Goal: Task Accomplishment & Management: Manage account settings

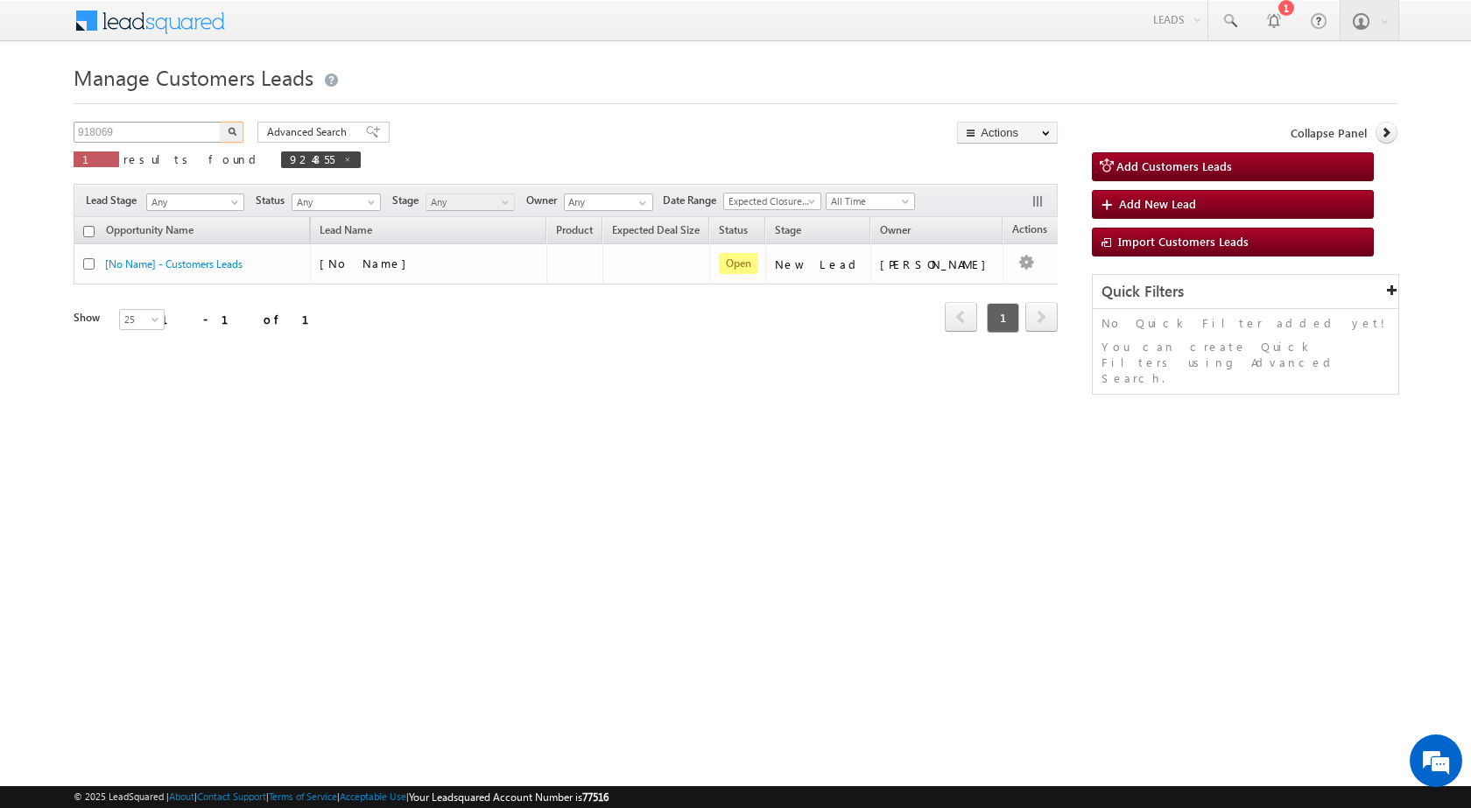
type input "918069"
click at [221, 122] on button "button" at bounding box center [232, 132] width 23 height 21
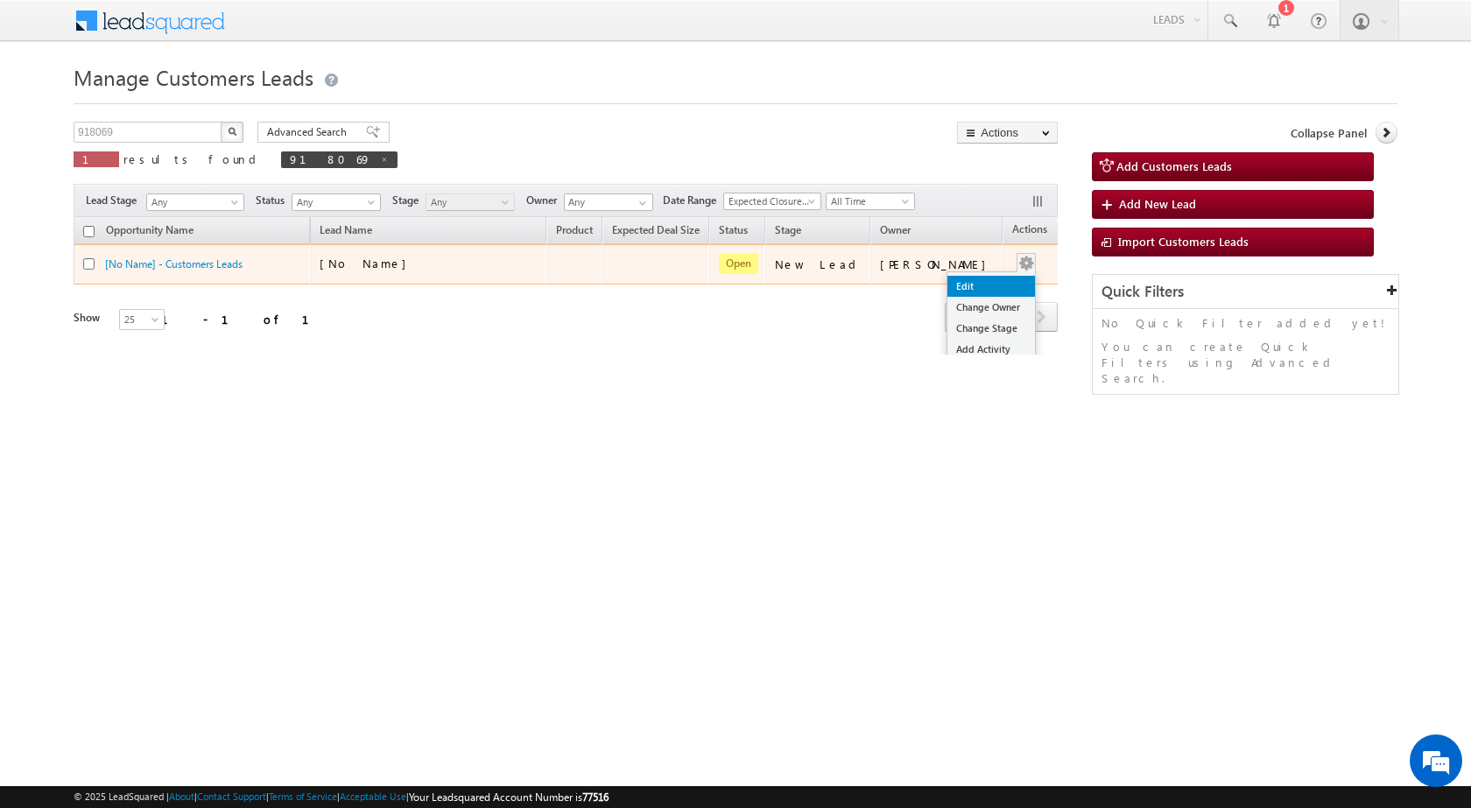
click at [980, 283] on link "Edit" at bounding box center [991, 286] width 88 height 21
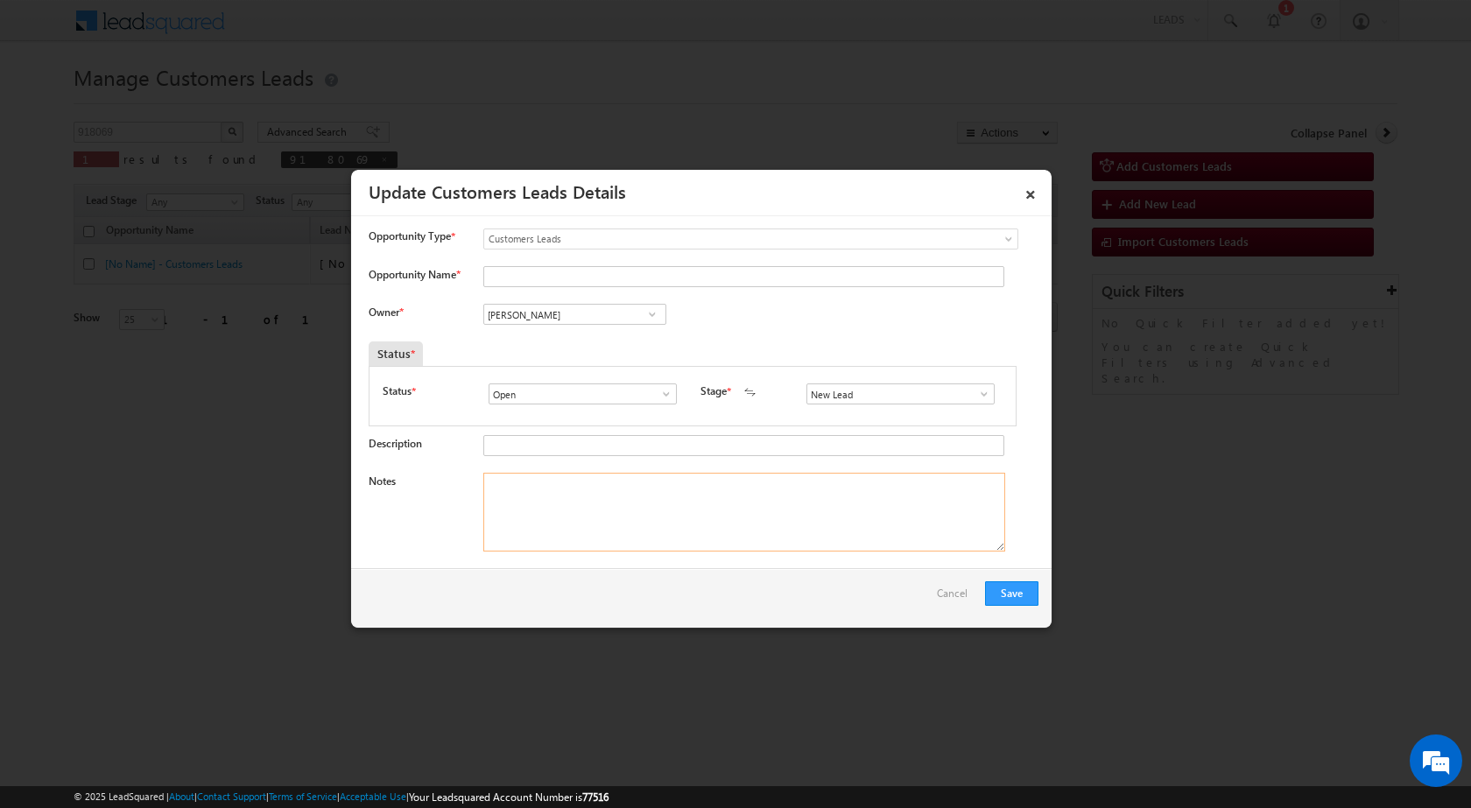
click at [749, 538] on textarea "Notes" at bounding box center [744, 512] width 522 height 79
paste textarea "918069 / [PERSON_NAME] / 9785470638 / LAP LOAN FOR BUSINESS PURPOSE / OWNER - H…"
type textarea "918069 / [PERSON_NAME] / 9785470638 / LAP LOAN FOR BUSINESS PURPOSE / OWNER - H…"
click at [976, 391] on span at bounding box center [984, 394] width 18 height 14
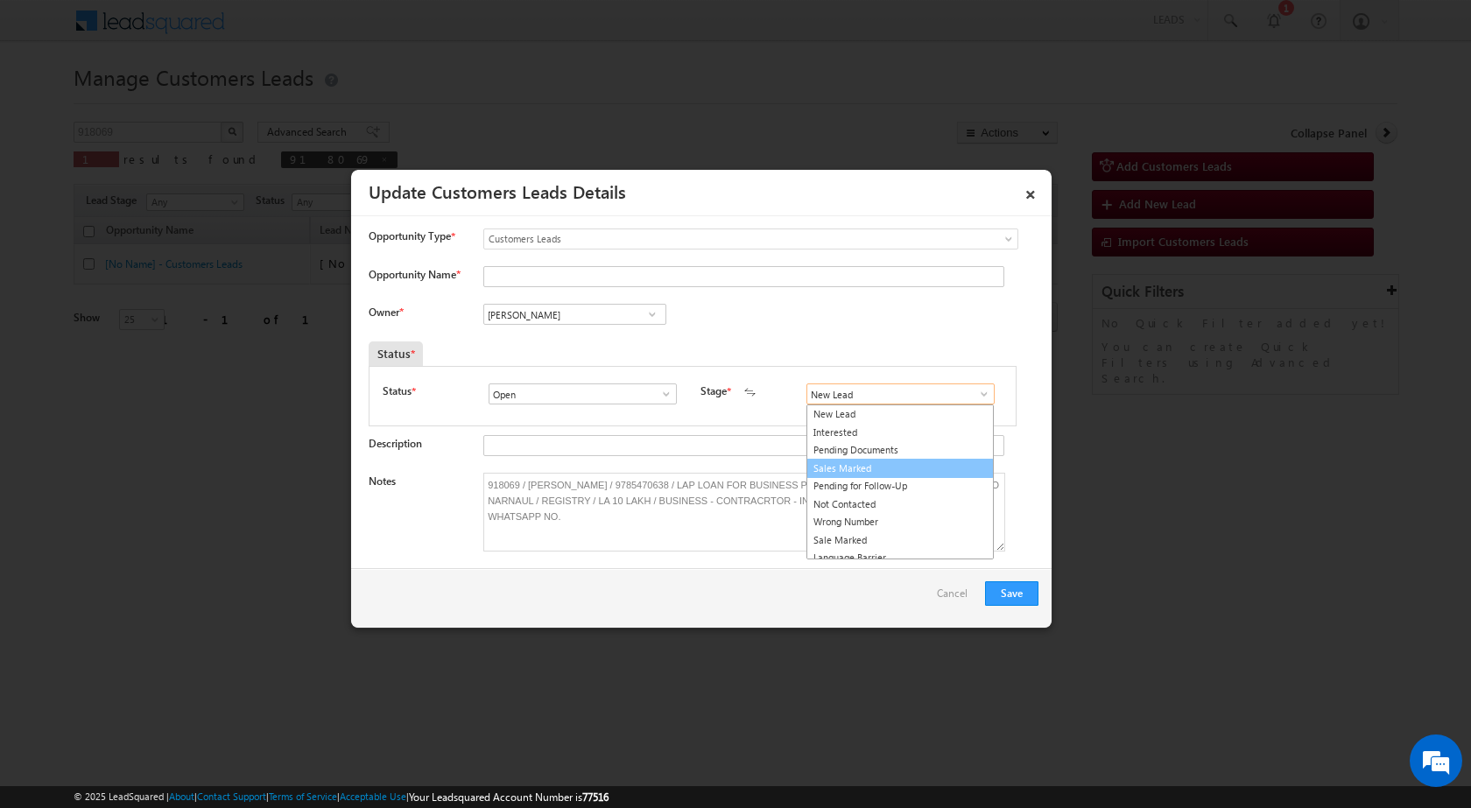
click at [885, 464] on link "Sales Marked" at bounding box center [899, 469] width 187 height 20
type input "Sales Marked"
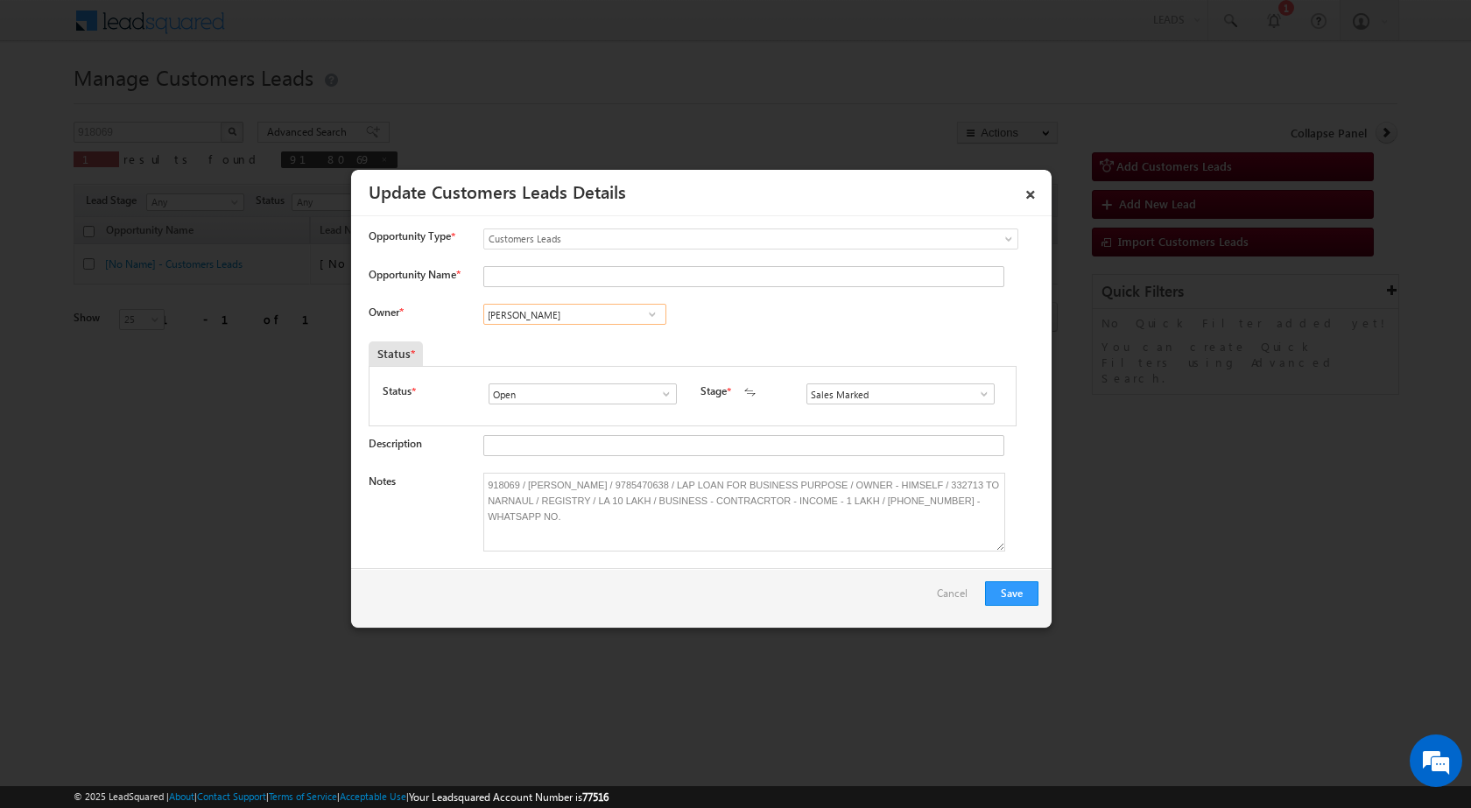
click at [584, 320] on input "[PERSON_NAME]" at bounding box center [574, 314] width 183 height 21
click at [585, 373] on span "[EMAIL_ADDRESS][DOMAIN_NAME]" at bounding box center [569, 379] width 158 height 13
paste input "[EMAIL_ADDRESS][DOMAIN_NAME]"
click at [533, 345] on span "[EMAIL_ADDRESS][DOMAIN_NAME]" at bounding box center [569, 348] width 158 height 13
type input "[PERSON_NAME]"
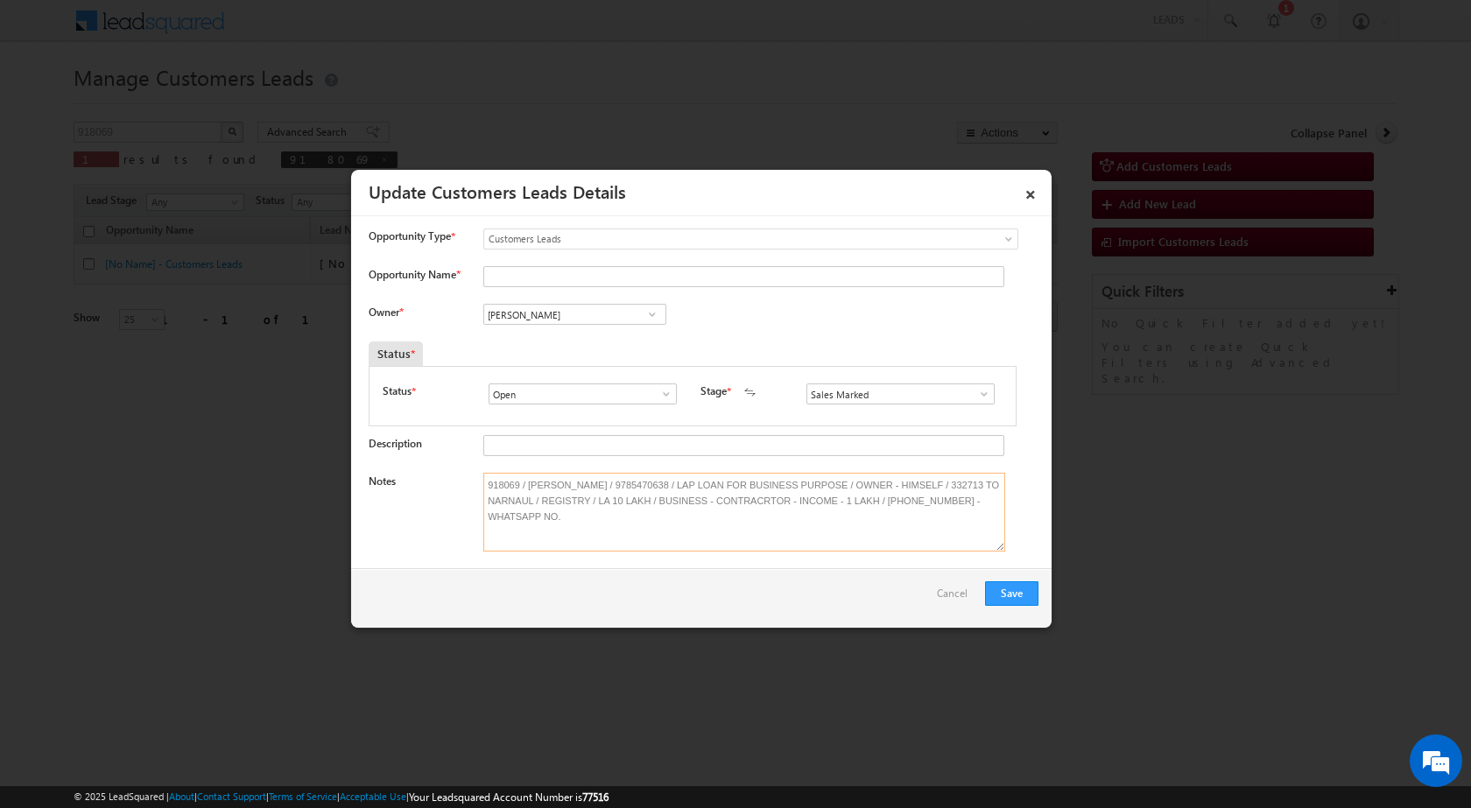
drag, startPoint x: 566, startPoint y: 481, endPoint x: 594, endPoint y: 486, distance: 28.5
click at [594, 486] on textarea "918069 / [PERSON_NAME] / 9785470638 / LAP LOAN FOR BUSINESS PURPOSE / OWNER - H…" at bounding box center [744, 512] width 522 height 79
drag, startPoint x: 529, startPoint y: 483, endPoint x: 561, endPoint y: 489, distance: 33.0
click at [561, 489] on textarea "918069 / [PERSON_NAME] / 9785470638 / LAP LOAN FOR BUSINESS PURPOSE / OWNER - H…" at bounding box center [744, 512] width 522 height 79
click at [537, 488] on textarea "918069 / [PERSON_NAME] / 9785470638 / LAP LOAN FOR BUSINESS PURPOSE / OWNER - H…" at bounding box center [744, 512] width 522 height 79
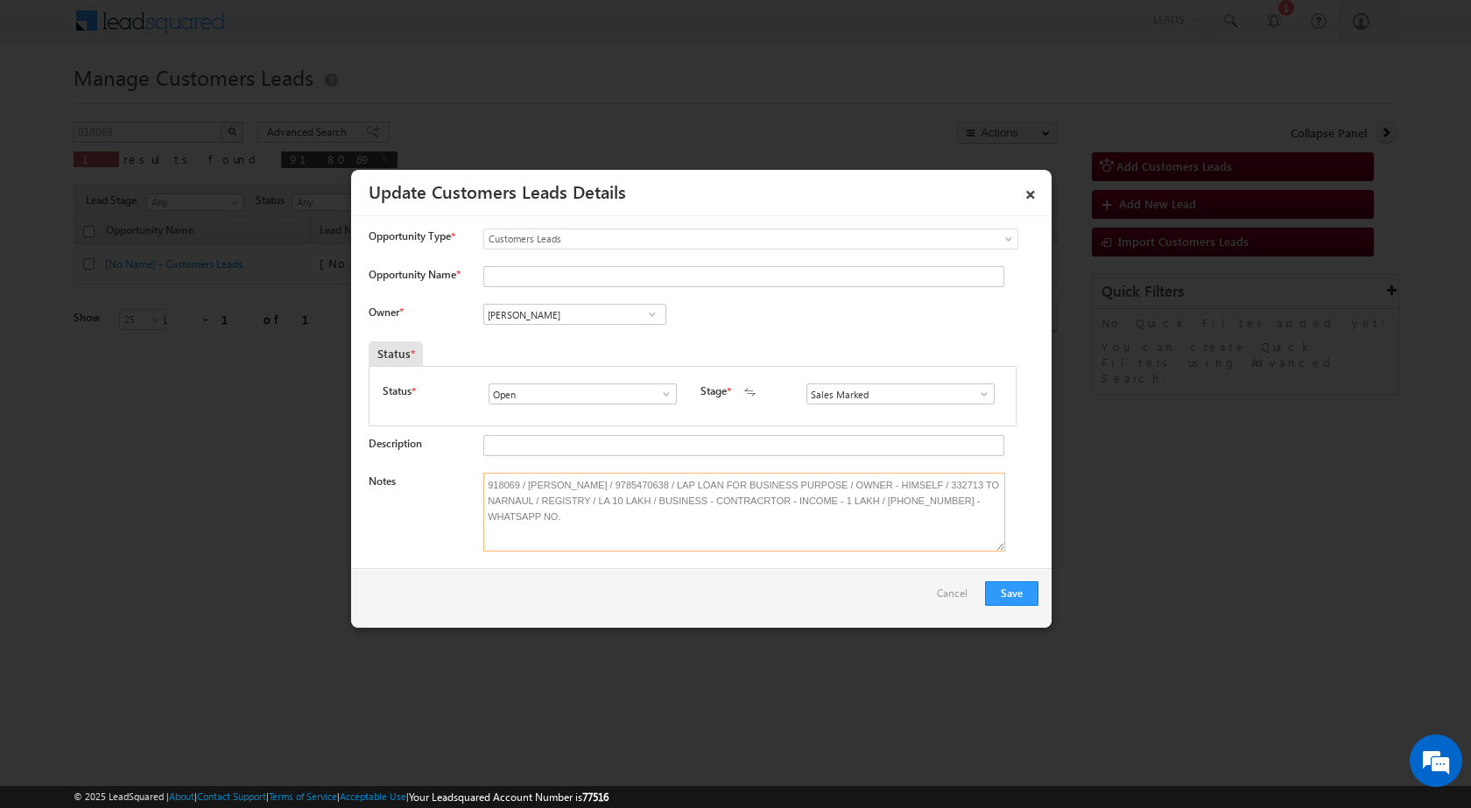
drag, startPoint x: 523, startPoint y: 484, endPoint x: 615, endPoint y: 492, distance: 91.4
click at [615, 492] on textarea "918069 / [PERSON_NAME] / 9785470638 / LAP LOAN FOR BUSINESS PURPOSE / OWNER - H…" at bounding box center [744, 512] width 522 height 79
click at [538, 279] on input "Opportunity Name *" at bounding box center [743, 276] width 521 height 21
paste input "[PERSON_NAME]"
type input "[PERSON_NAME]"
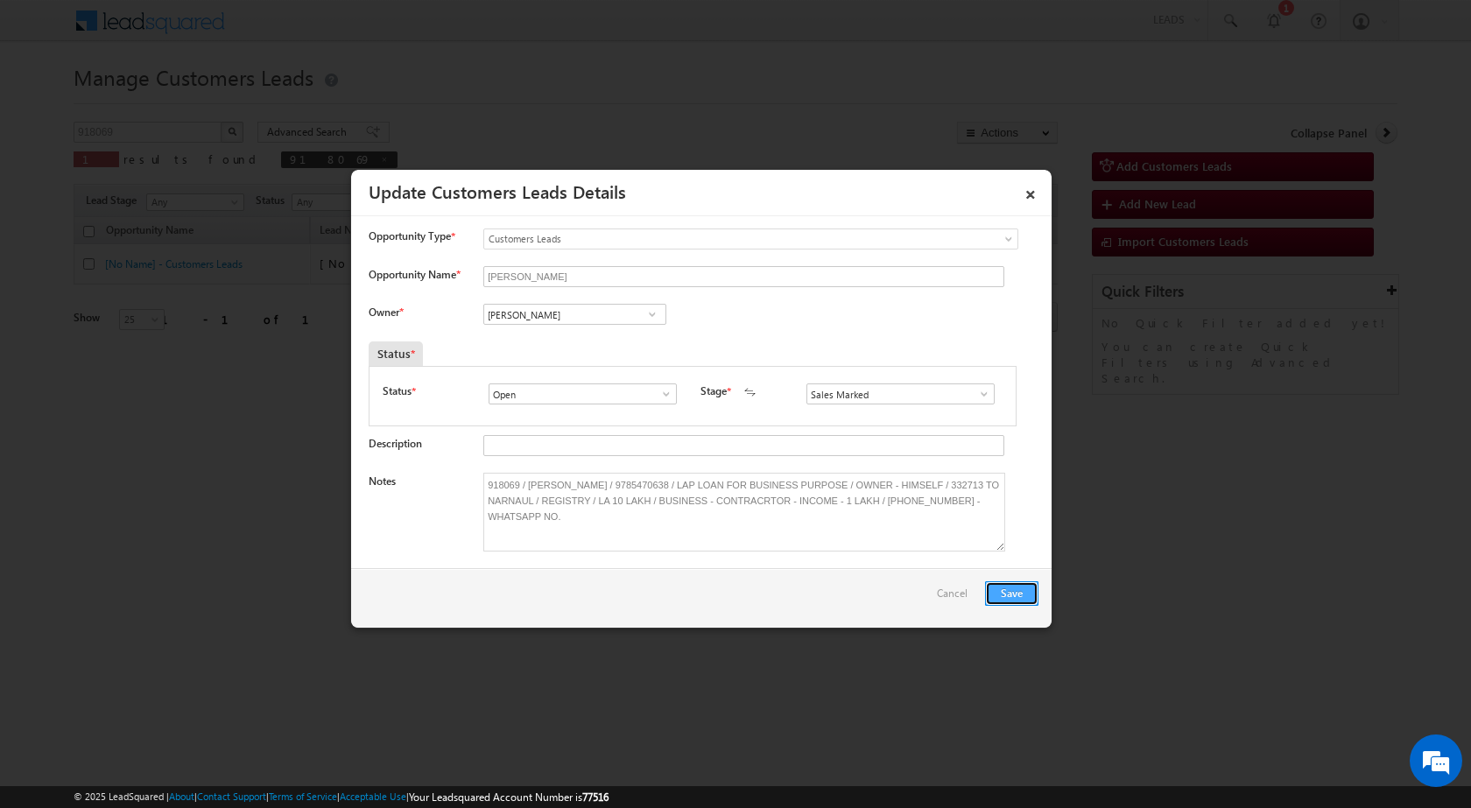
click at [1014, 593] on button "Save" at bounding box center [1011, 593] width 53 height 25
